Goal: Find specific page/section: Find specific page/section

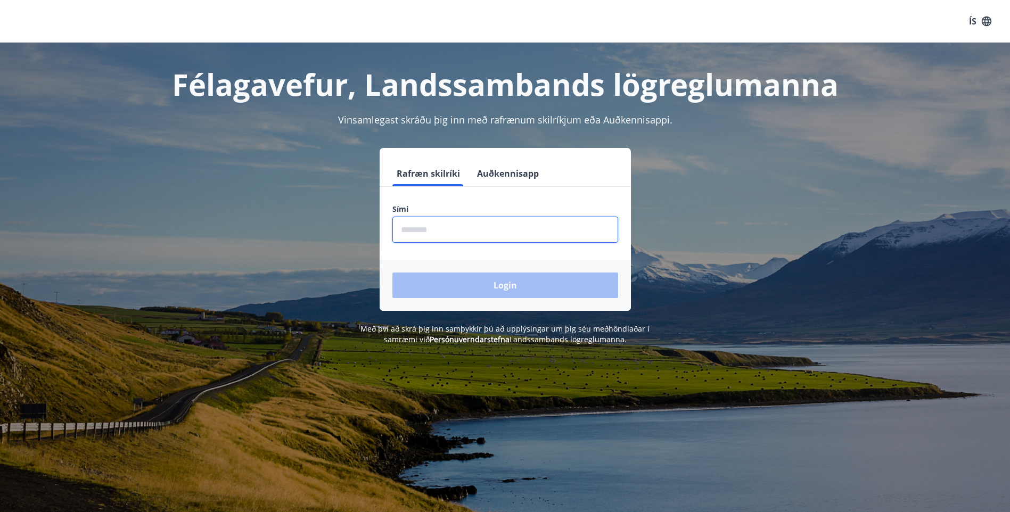
click at [420, 230] on input "phone" at bounding box center [505, 230] width 226 height 26
type input "********"
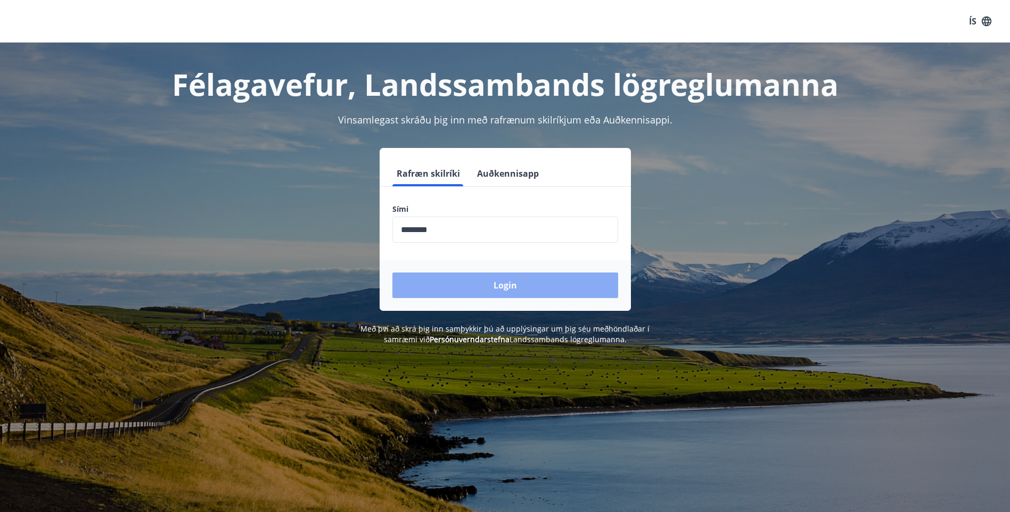
click at [507, 287] on button "Login" at bounding box center [505, 286] width 226 height 26
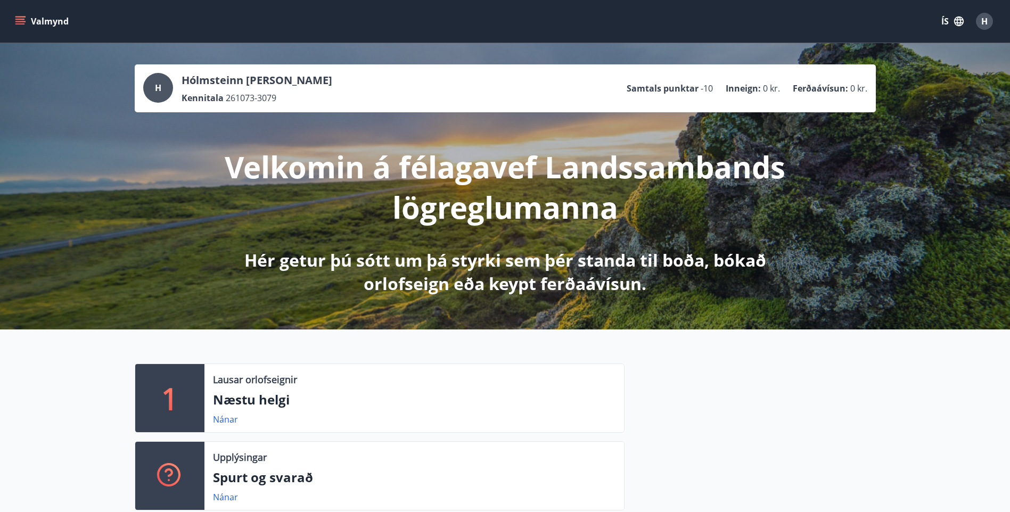
click at [21, 21] on icon "menu" at bounding box center [20, 21] width 11 height 11
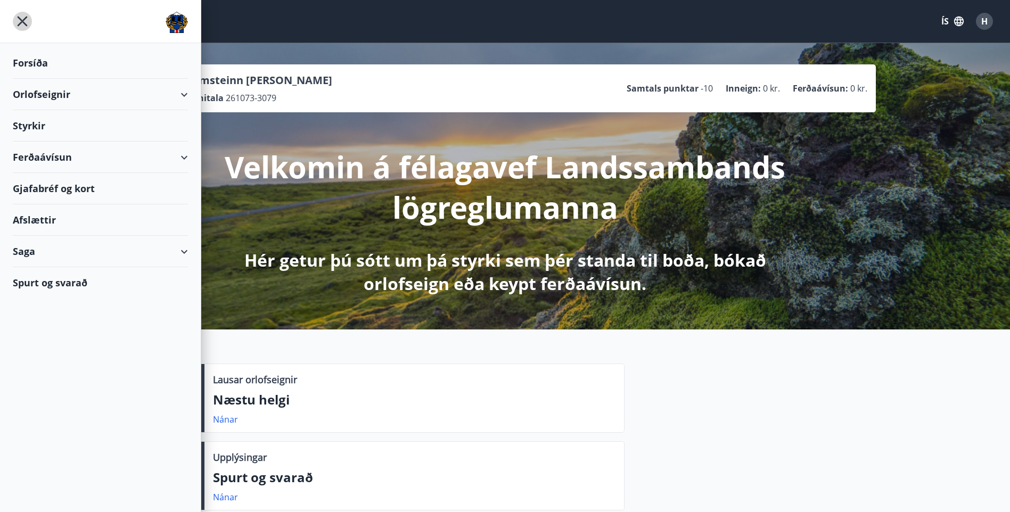
click at [21, 20] on icon "menu" at bounding box center [23, 22] width 10 height 10
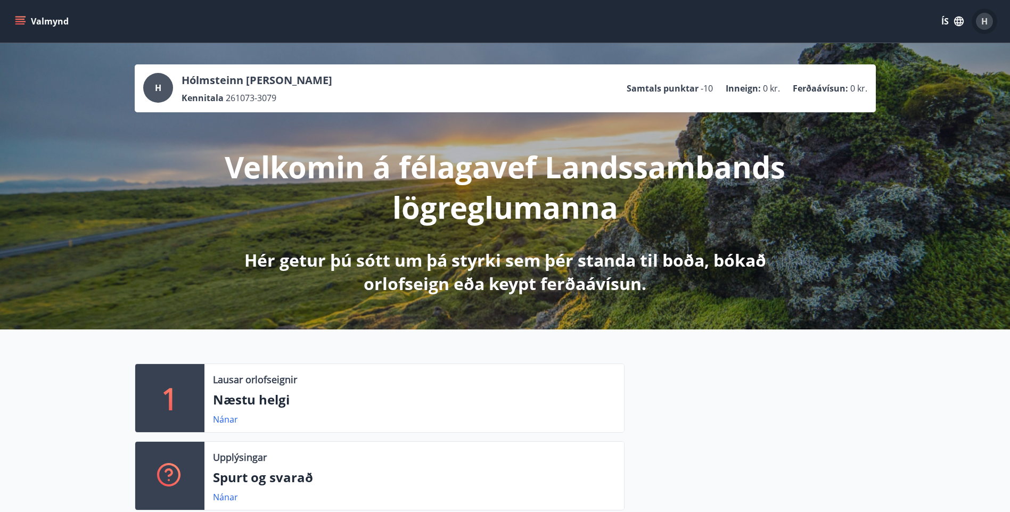
click at [986, 19] on span "H" at bounding box center [984, 21] width 6 height 12
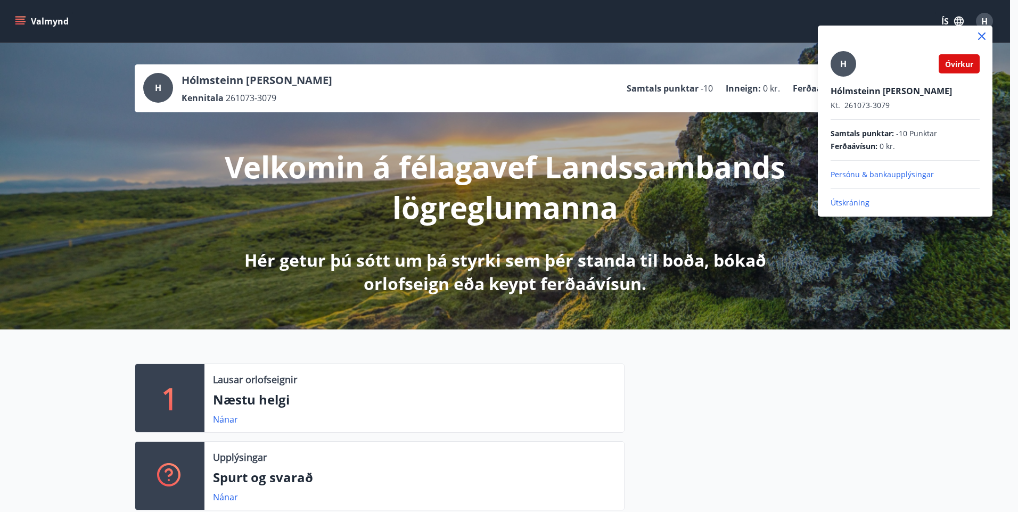
click at [856, 203] on p "Útskráning" at bounding box center [905, 203] width 149 height 11
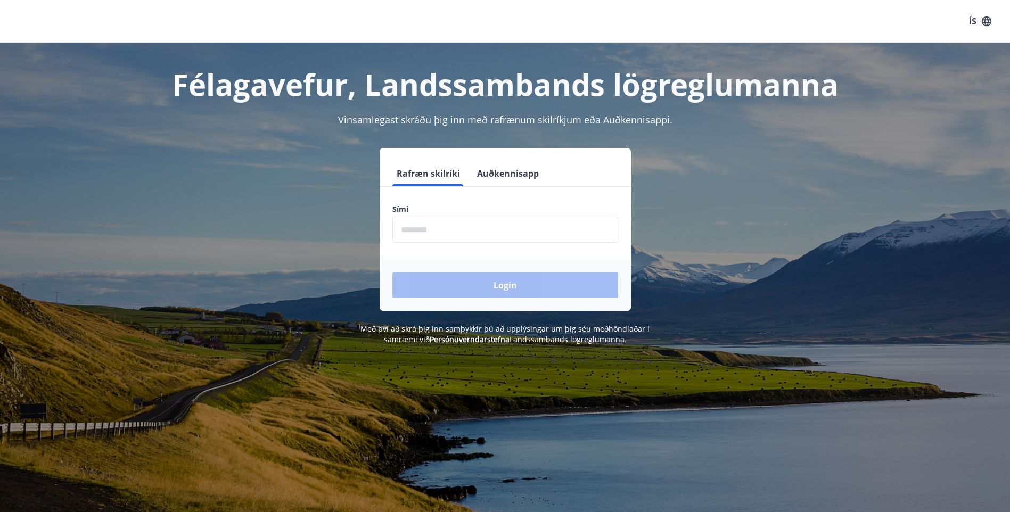
click at [404, 229] on input "phone" at bounding box center [505, 230] width 226 height 26
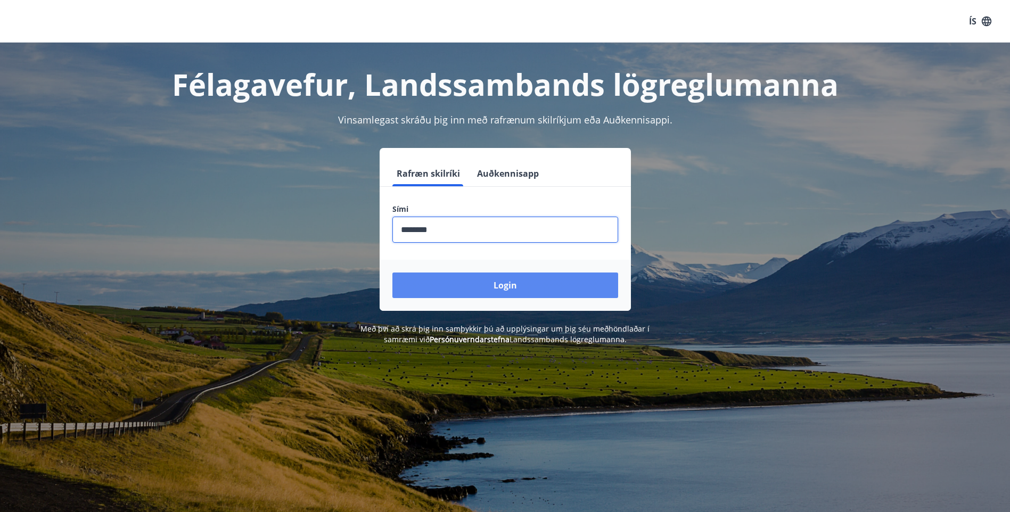
type input "********"
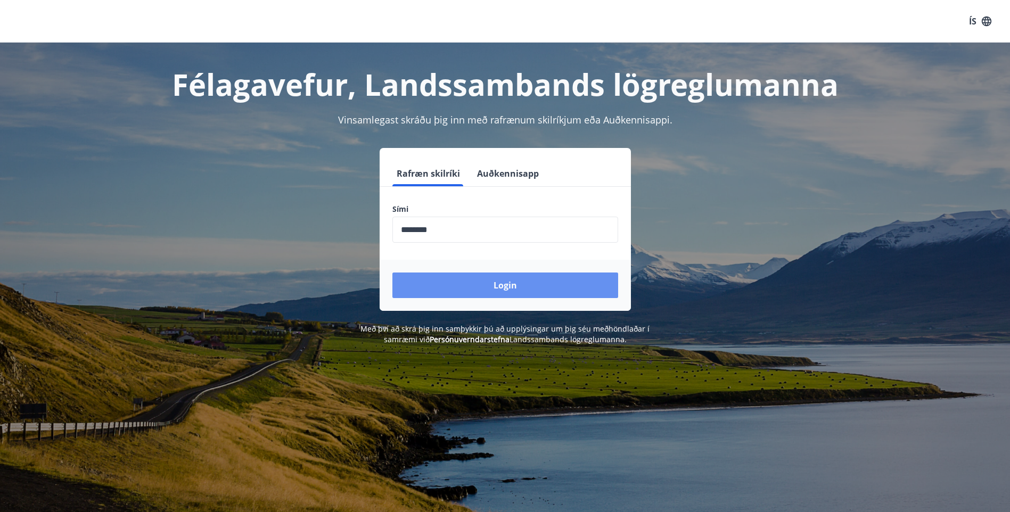
click at [522, 282] on button "Login" at bounding box center [505, 286] width 226 height 26
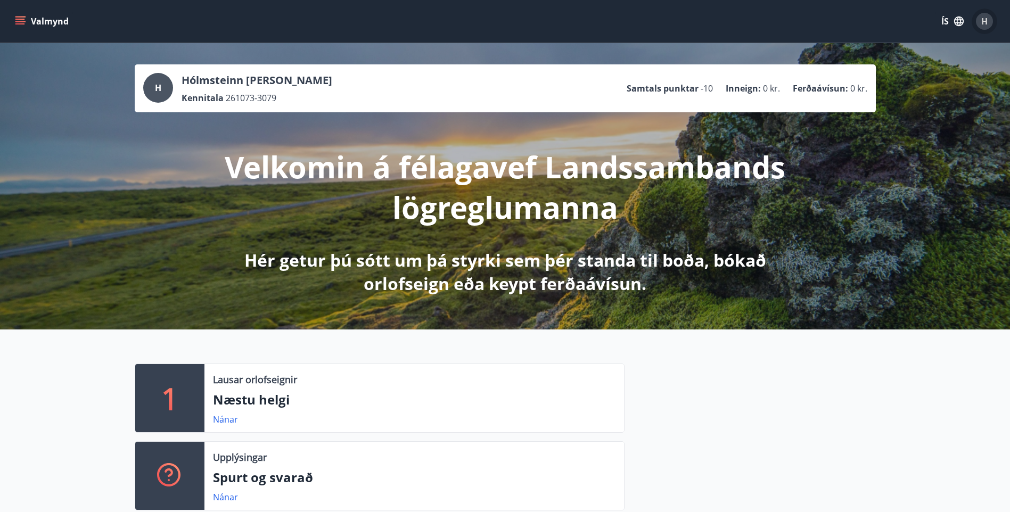
click at [982, 18] on span "H" at bounding box center [984, 21] width 6 height 12
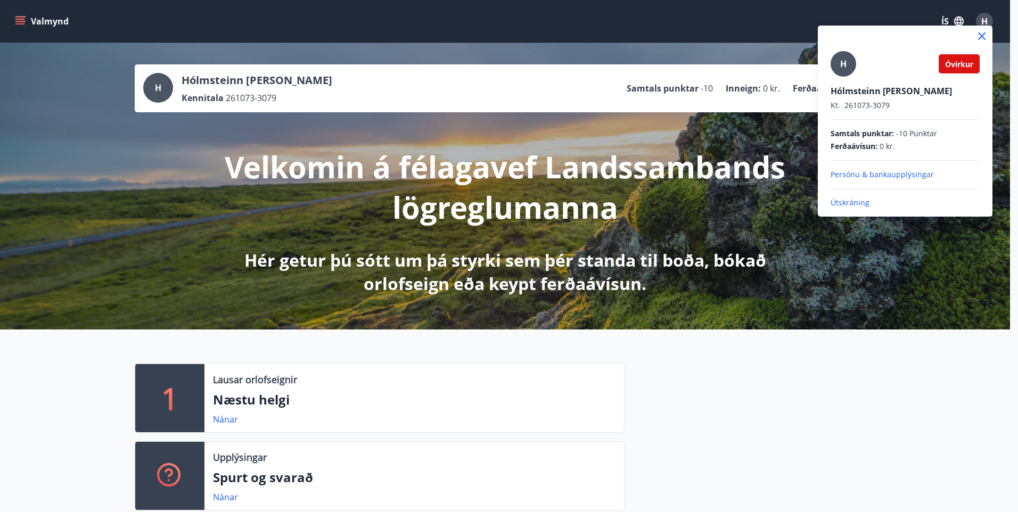
click at [975, 335] on div at bounding box center [509, 256] width 1018 height 512
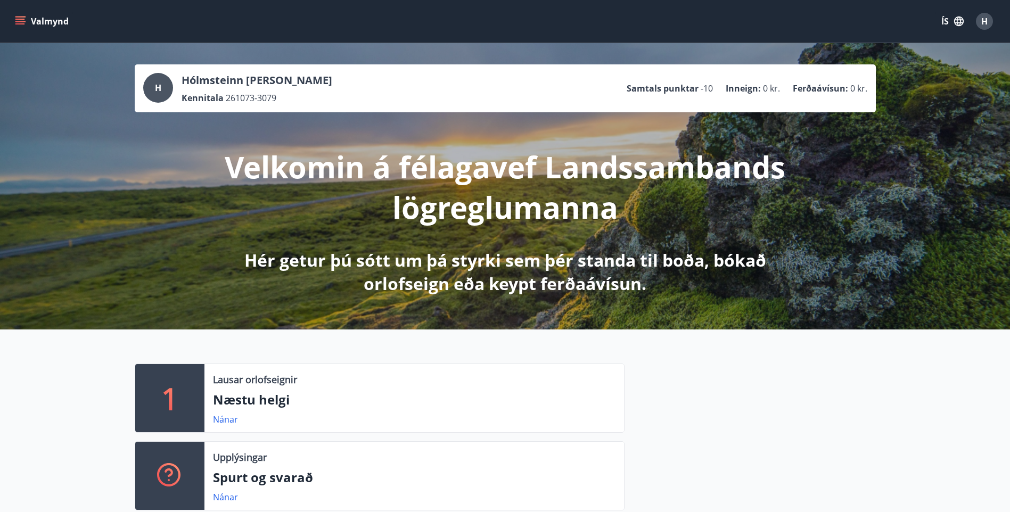
click at [17, 19] on icon "menu" at bounding box center [20, 19] width 10 height 1
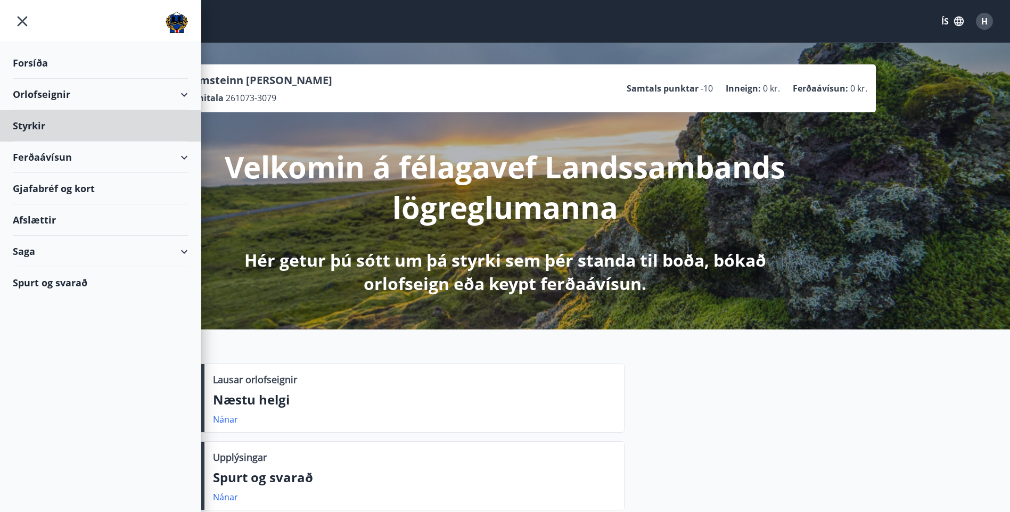
click at [29, 64] on div "Forsíða" at bounding box center [100, 62] width 175 height 31
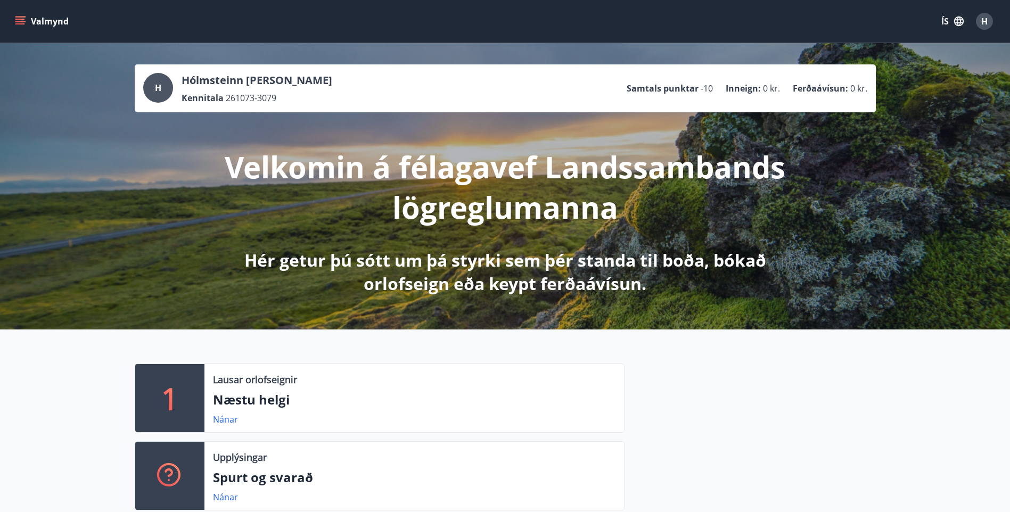
click at [20, 23] on icon "menu" at bounding box center [20, 23] width 10 height 1
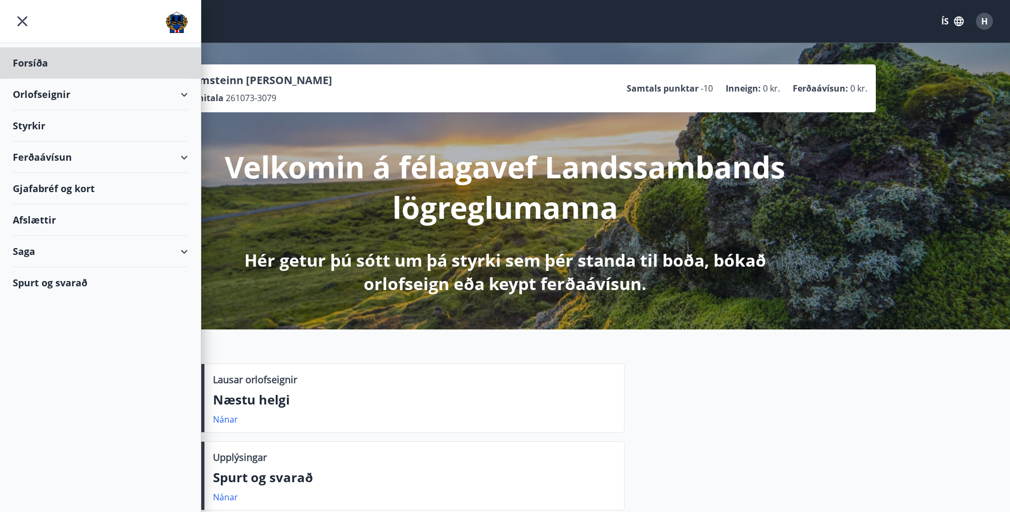
click at [31, 126] on div "Styrkir" at bounding box center [100, 125] width 175 height 31
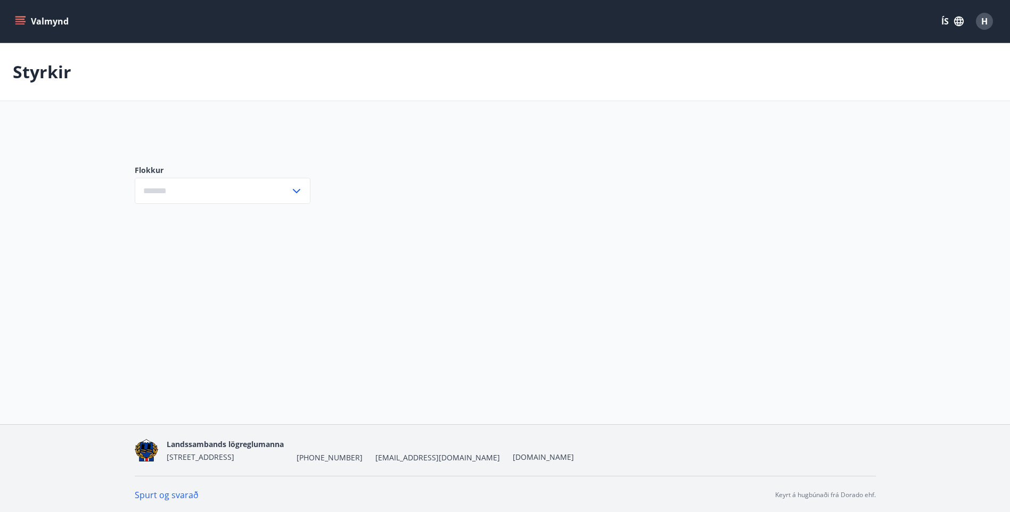
type input "***"
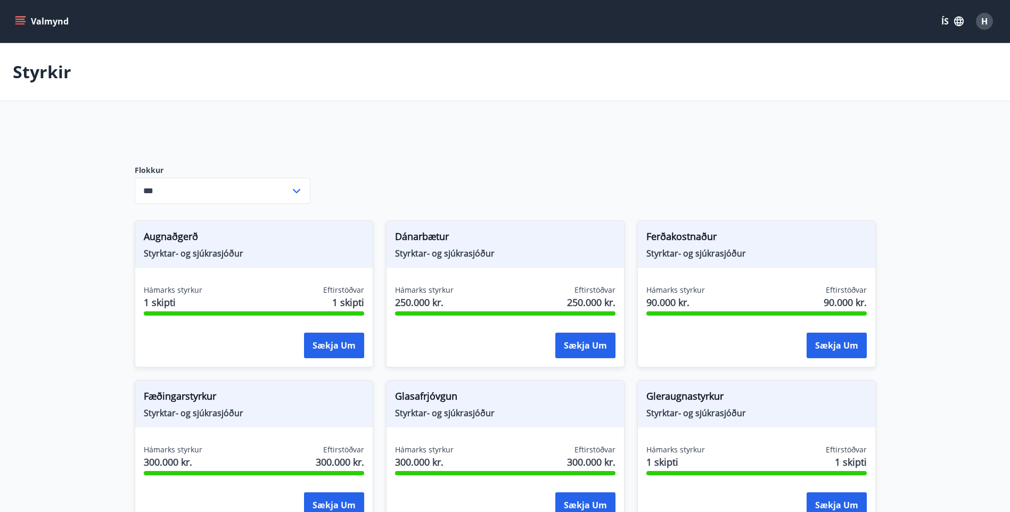
click at [21, 27] on button "Valmynd" at bounding box center [43, 21] width 60 height 19
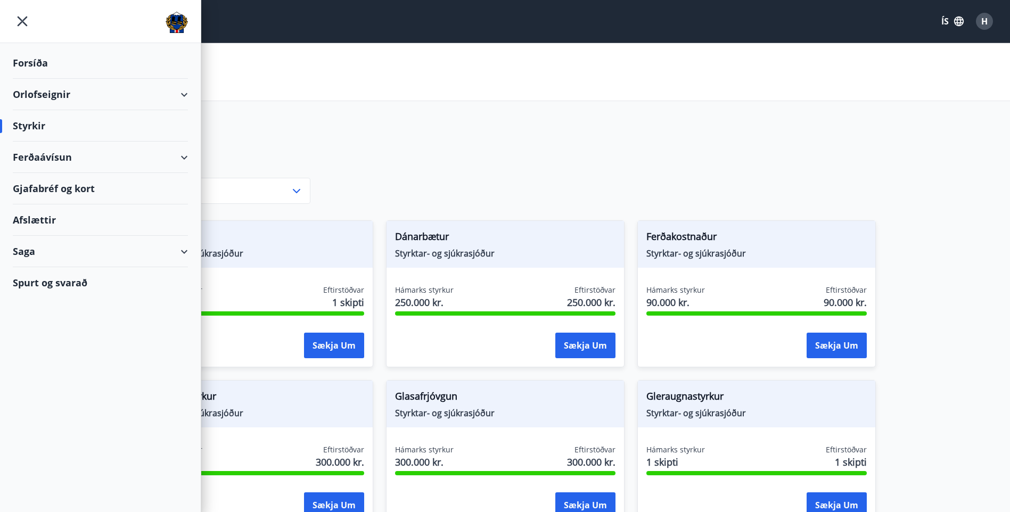
click at [870, 98] on div "Styrkir" at bounding box center [505, 72] width 1010 height 58
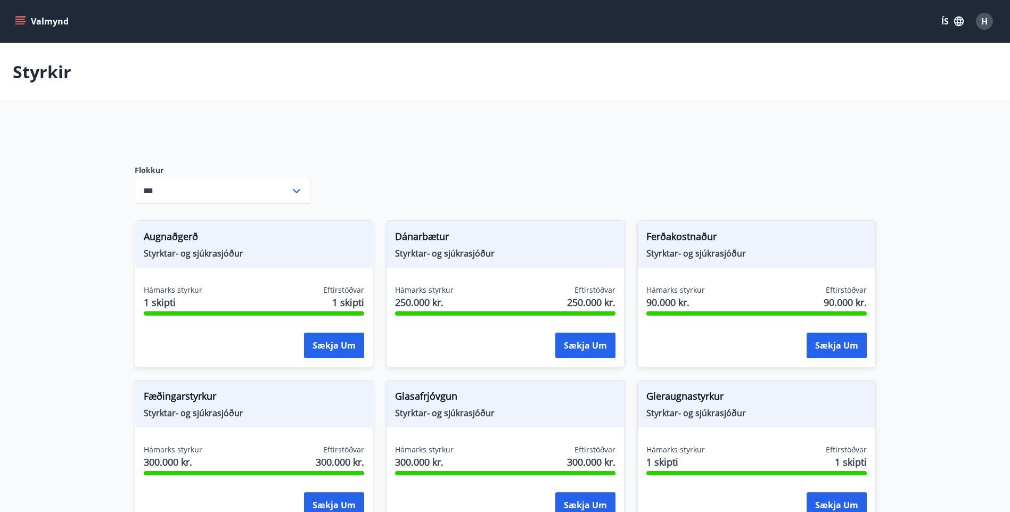
click at [983, 21] on span "H" at bounding box center [984, 21] width 6 height 12
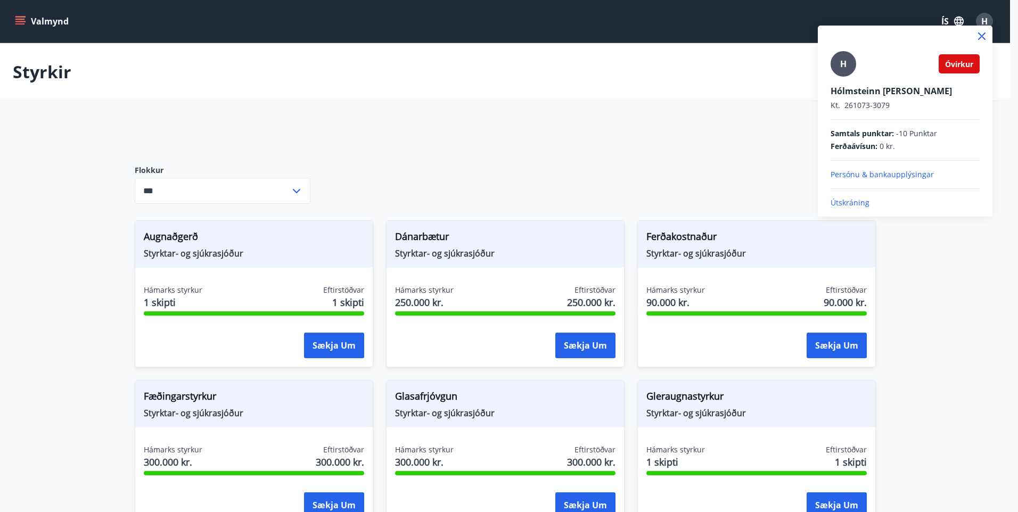
click at [858, 204] on p "Útskráning" at bounding box center [905, 203] width 149 height 11
